Goal: Information Seeking & Learning: Learn about a topic

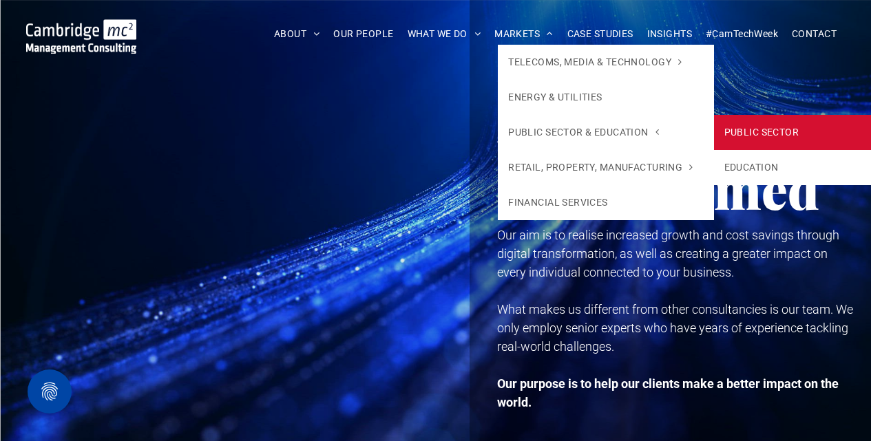
click at [745, 133] on link "PUBLIC SECTOR" at bounding box center [822, 132] width 216 height 35
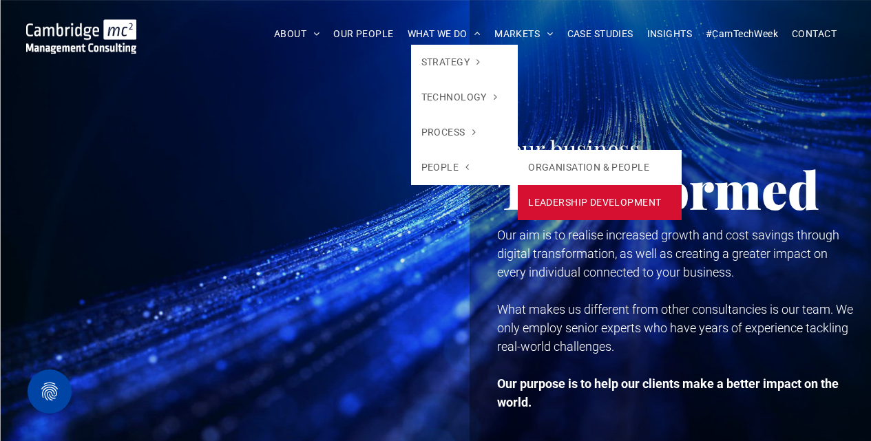
click at [540, 200] on link "LEADERSHIP DEVELOPMENT" at bounding box center [600, 202] width 164 height 35
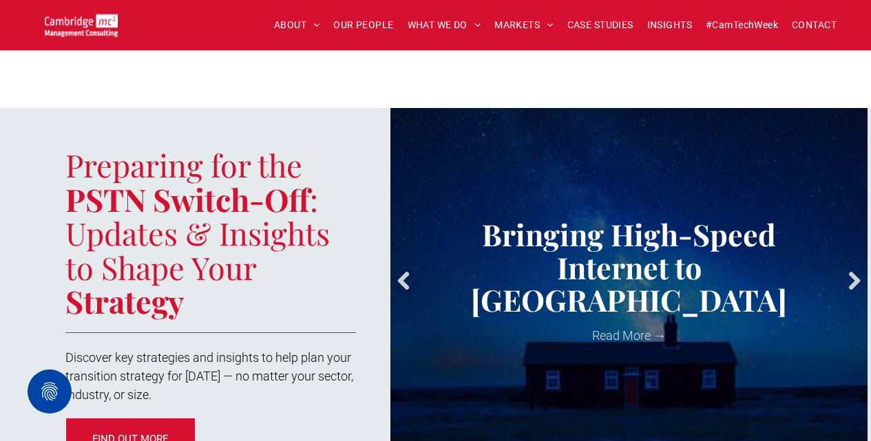
scroll to position [1546, 0]
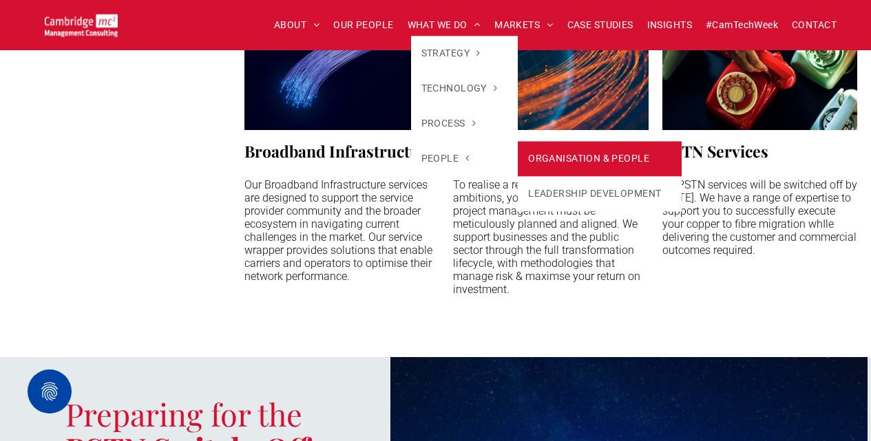
click at [540, 163] on link "ORGANISATION & PEOPLE" at bounding box center [600, 158] width 164 height 35
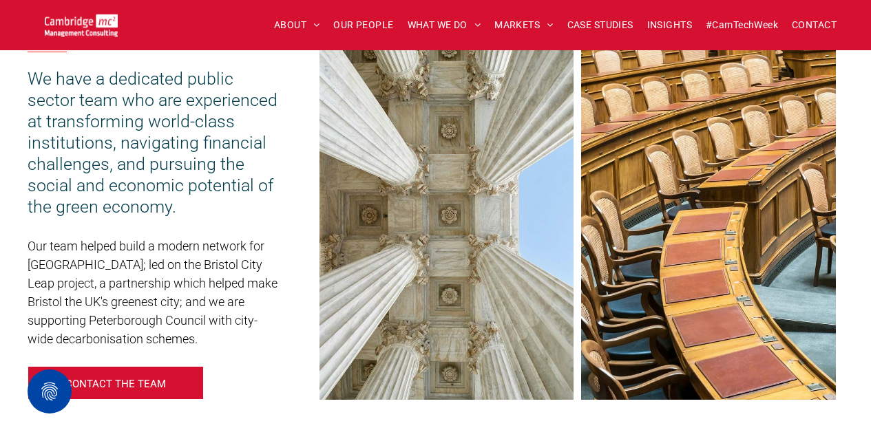
scroll to position [978, 0]
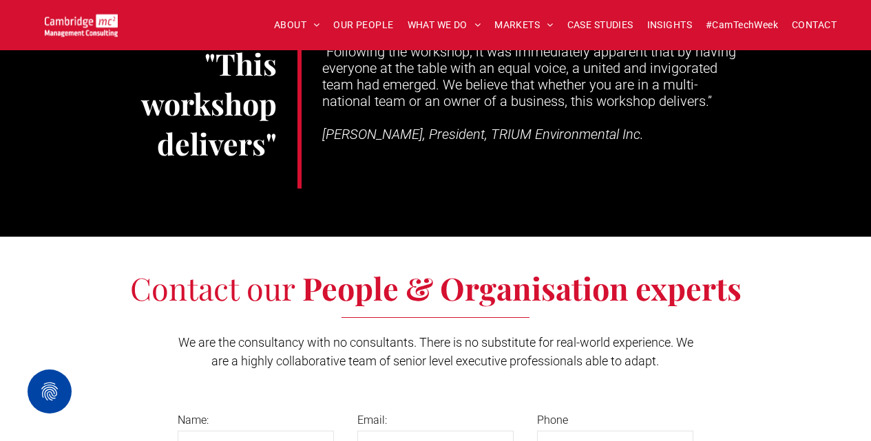
scroll to position [2687, 0]
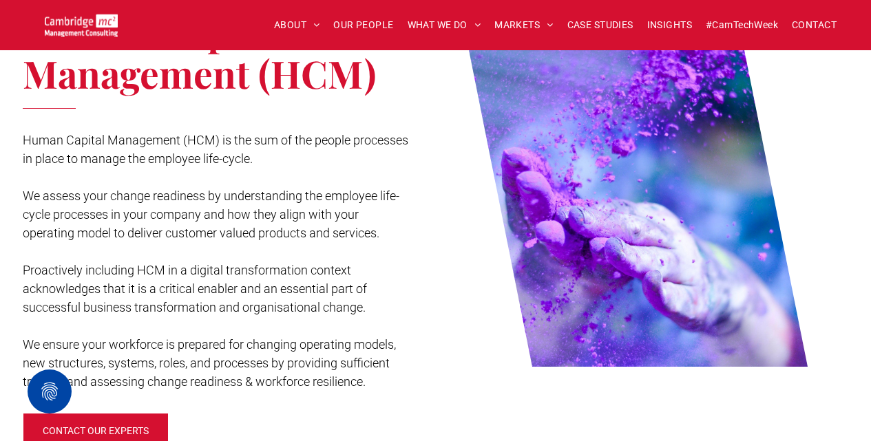
scroll to position [723, 0]
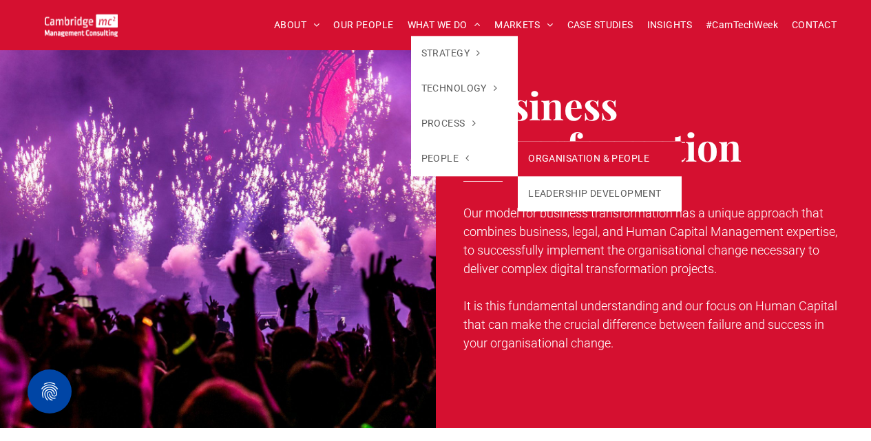
click at [557, 169] on link "ORGANISATION & PEOPLE" at bounding box center [600, 158] width 164 height 35
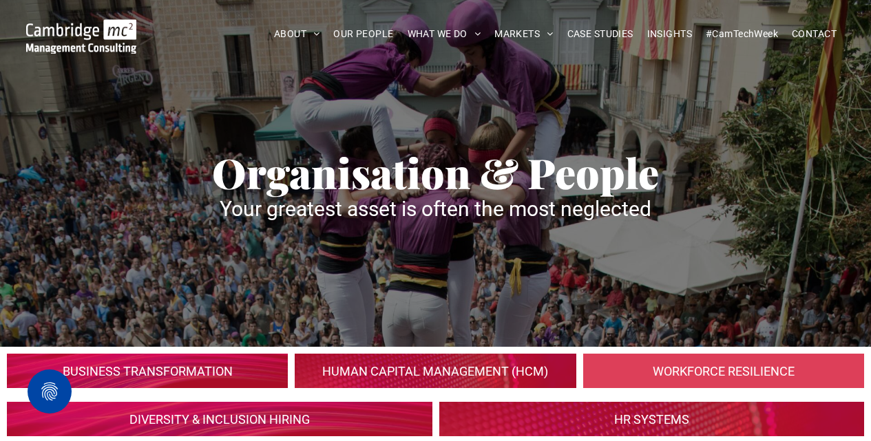
scroll to position [26, 0]
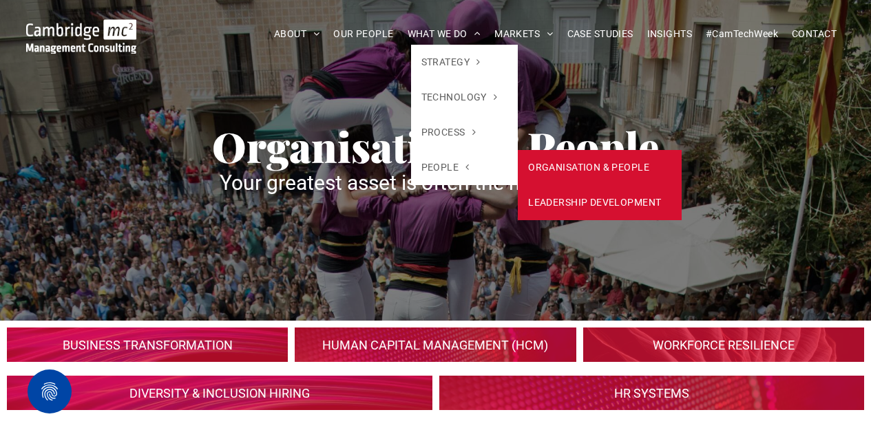
click at [563, 207] on link "LEADERSHIP DEVELOPMENT" at bounding box center [600, 202] width 164 height 35
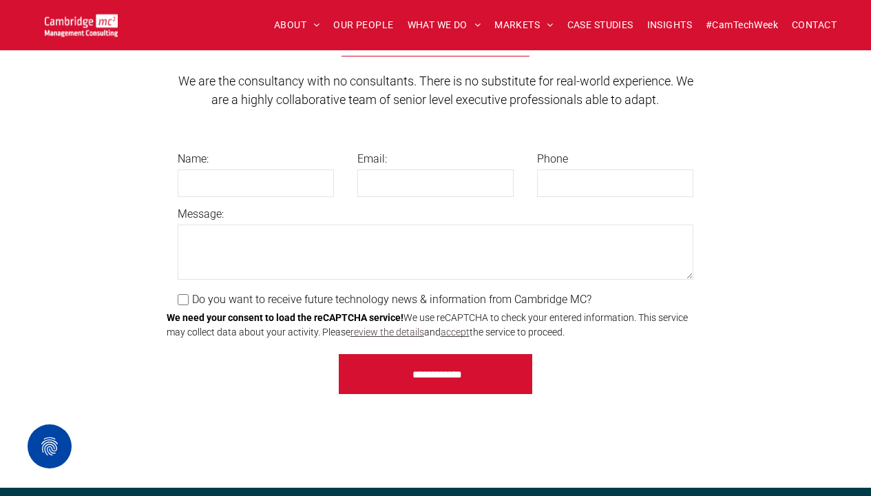
scroll to position [3207, 0]
